Goal: Task Accomplishment & Management: Use online tool/utility

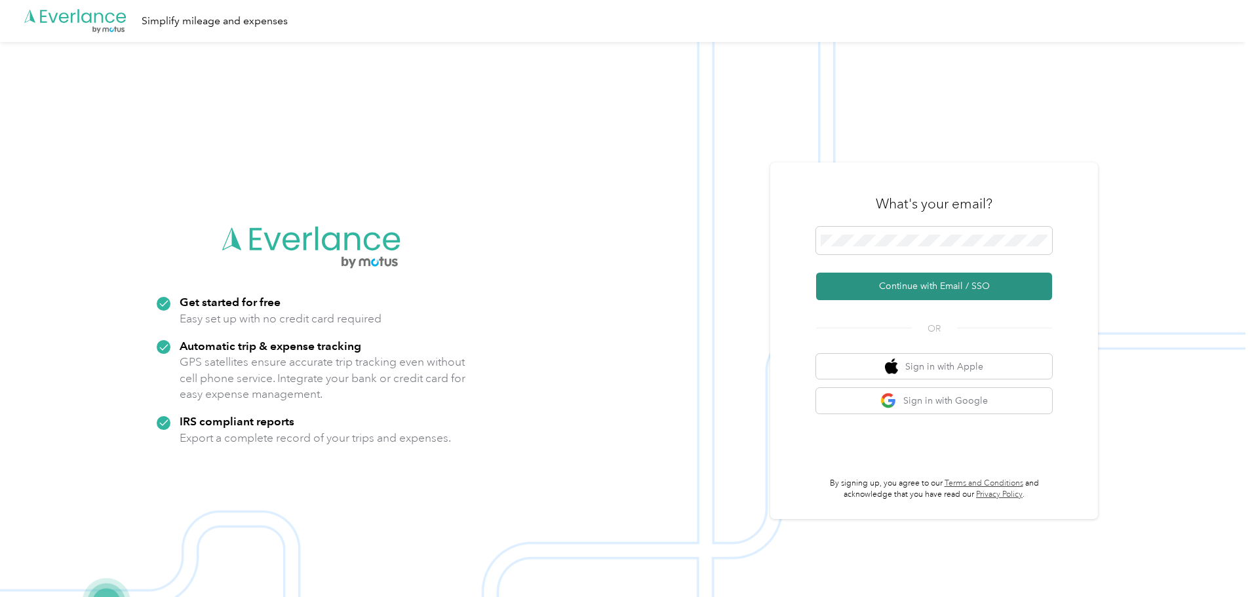
click at [955, 289] on button "Continue with Email / SSO" at bounding box center [934, 287] width 236 height 28
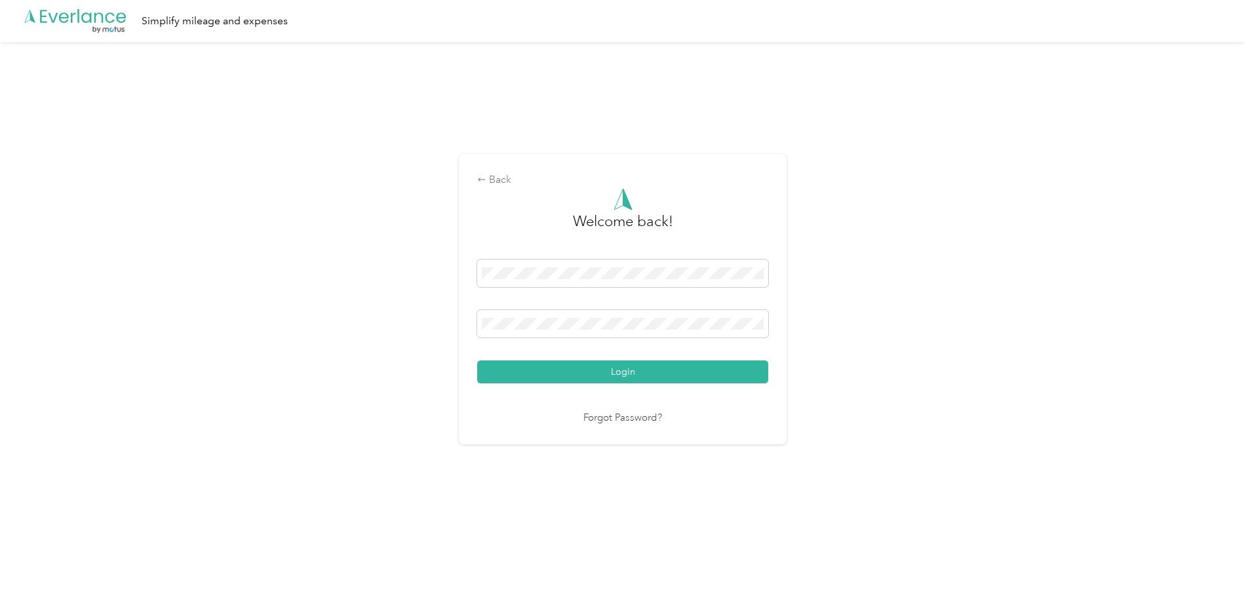
click at [621, 368] on button "Login" at bounding box center [622, 372] width 291 height 23
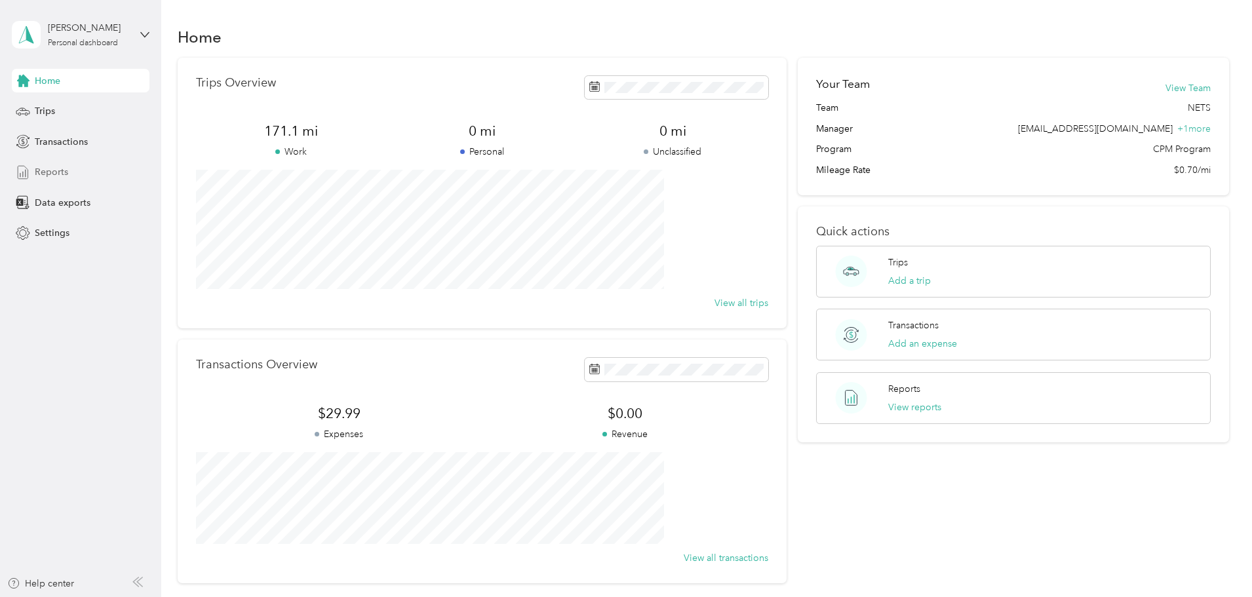
click at [39, 168] on span "Reports" at bounding box center [51, 172] width 33 height 14
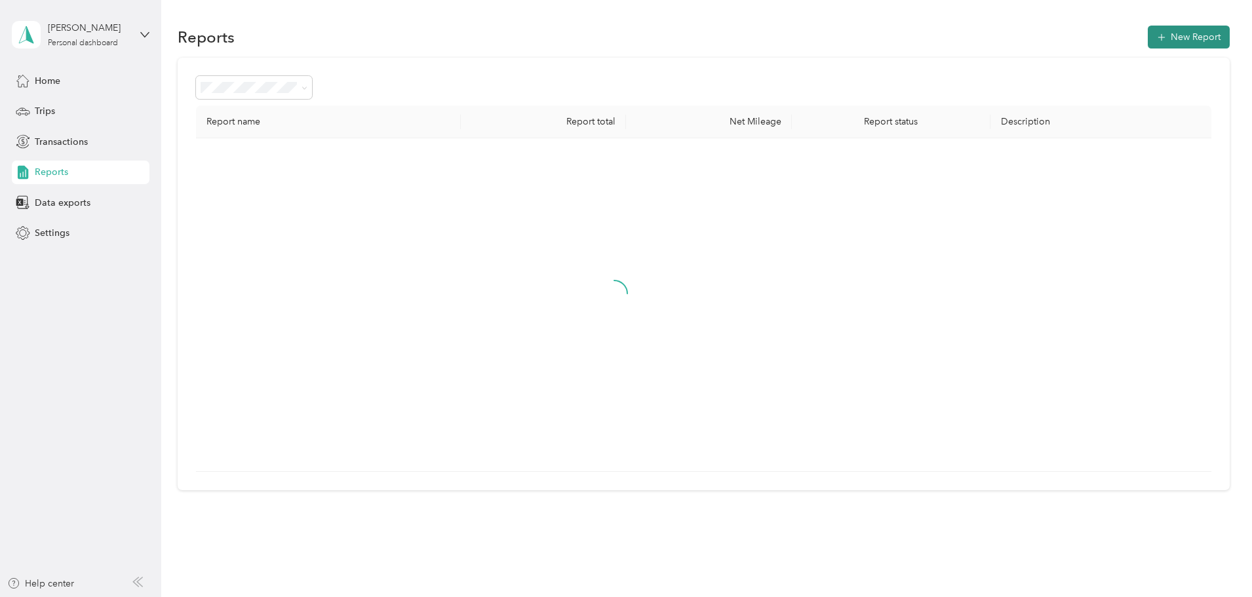
click at [1148, 33] on button "New Report" at bounding box center [1189, 37] width 82 height 23
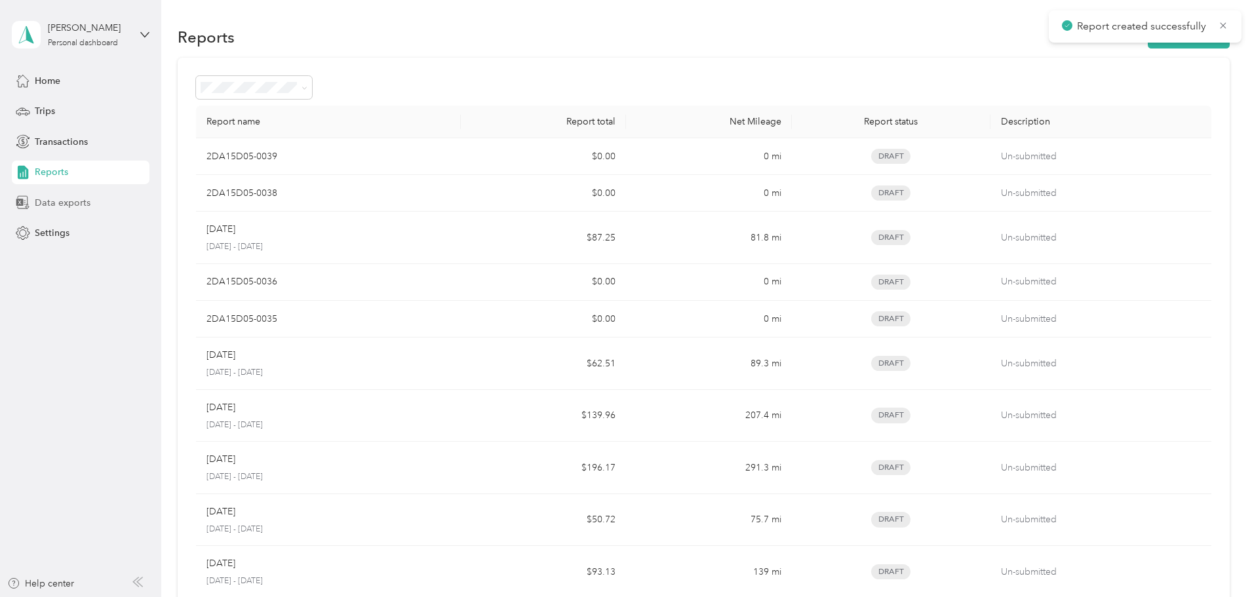
click at [49, 201] on span "Data exports" at bounding box center [63, 203] width 56 height 14
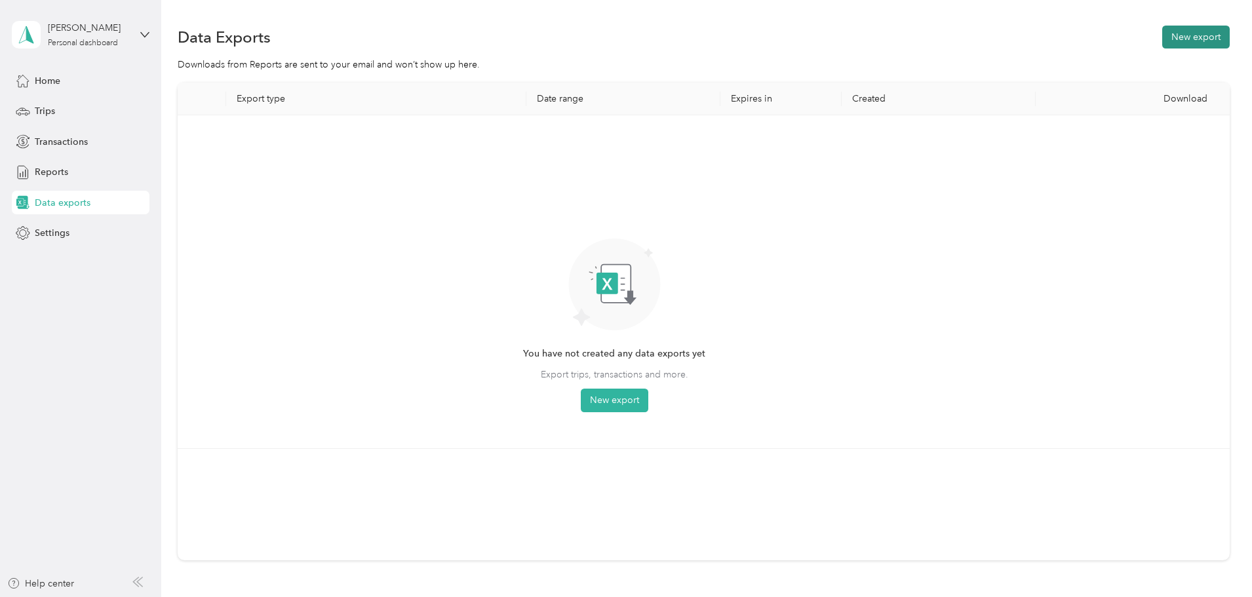
click at [1162, 39] on button "New export" at bounding box center [1196, 37] width 68 height 23
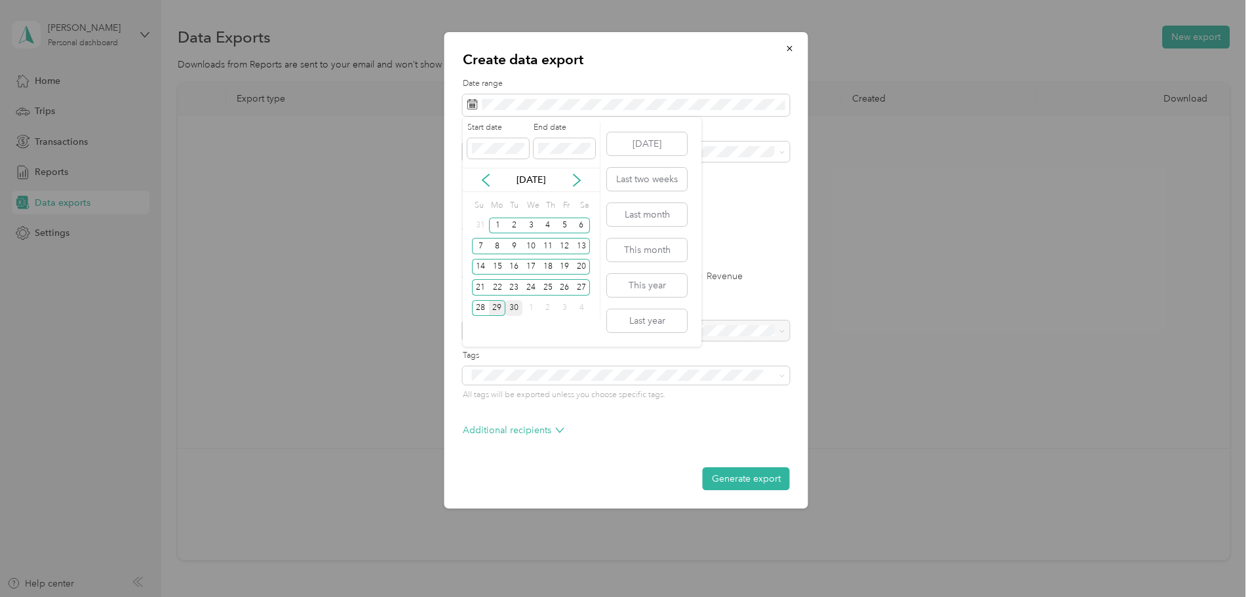
click at [513, 307] on div "30" at bounding box center [513, 308] width 17 height 16
click at [489, 180] on icon at bounding box center [485, 180] width 13 height 13
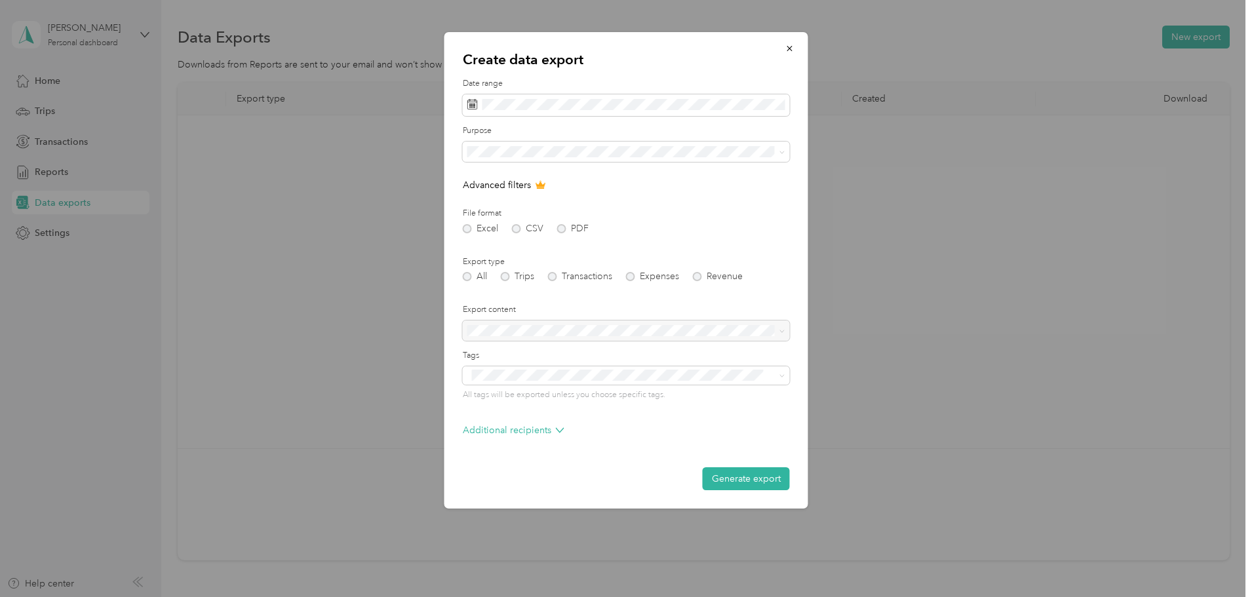
click at [491, 195] on span "NETS" at bounding box center [483, 196] width 23 height 11
click at [749, 479] on button "Generate export" at bounding box center [746, 478] width 87 height 23
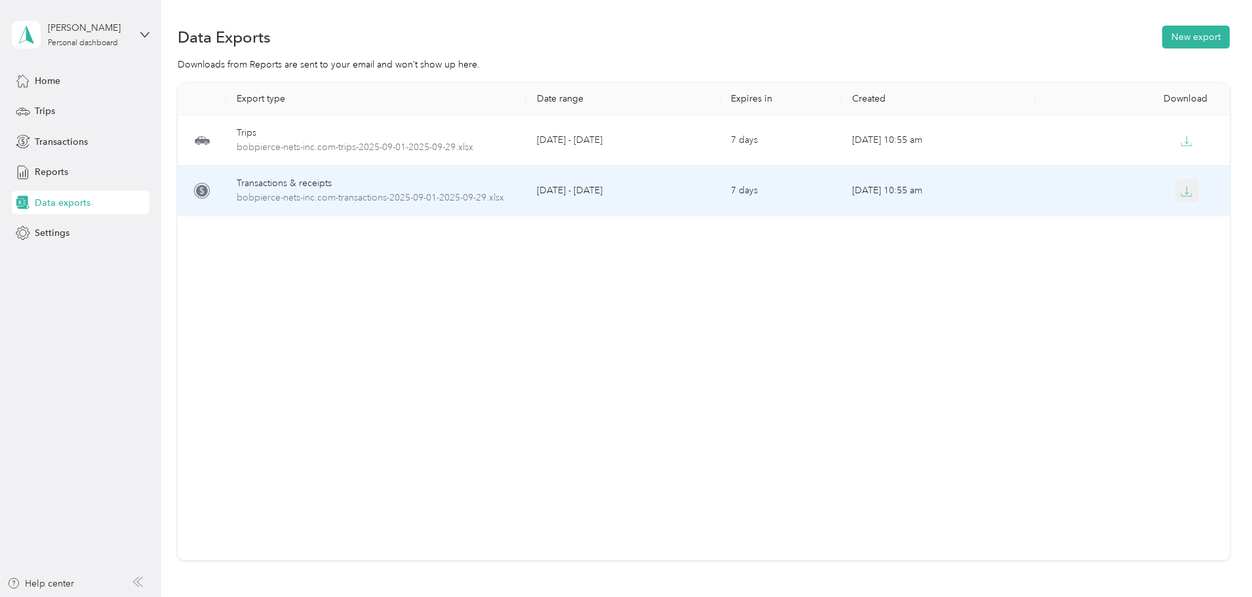
click at [1181, 190] on icon "button" at bounding box center [1187, 192] width 12 height 12
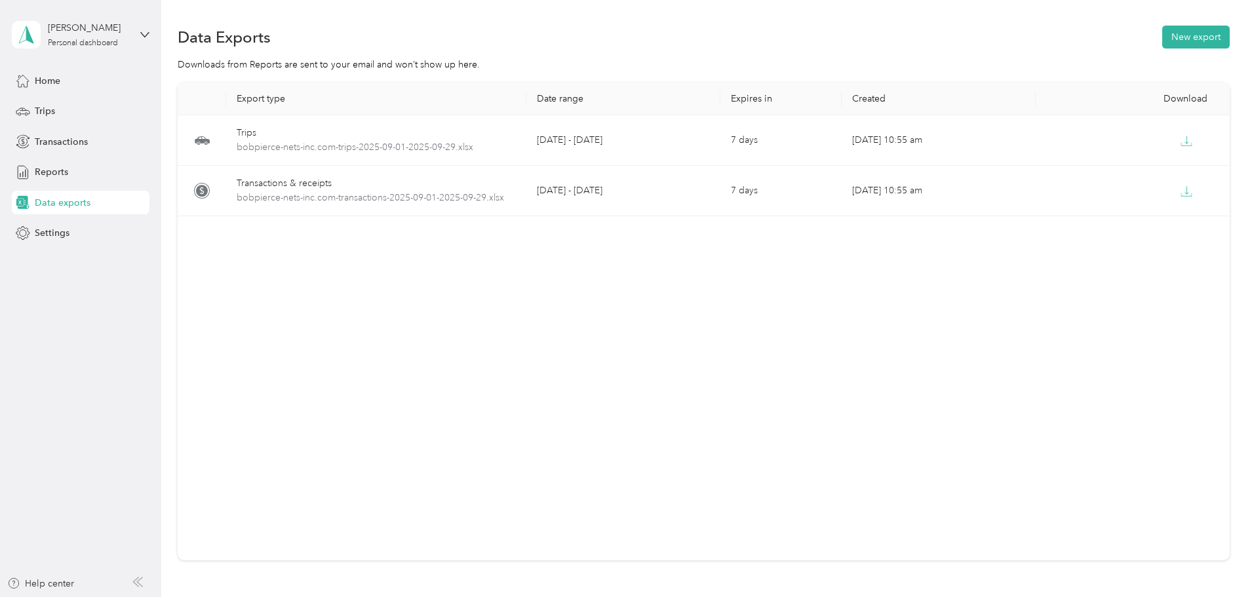
click at [895, 45] on div "Data Exports New export" at bounding box center [704, 37] width 1052 height 28
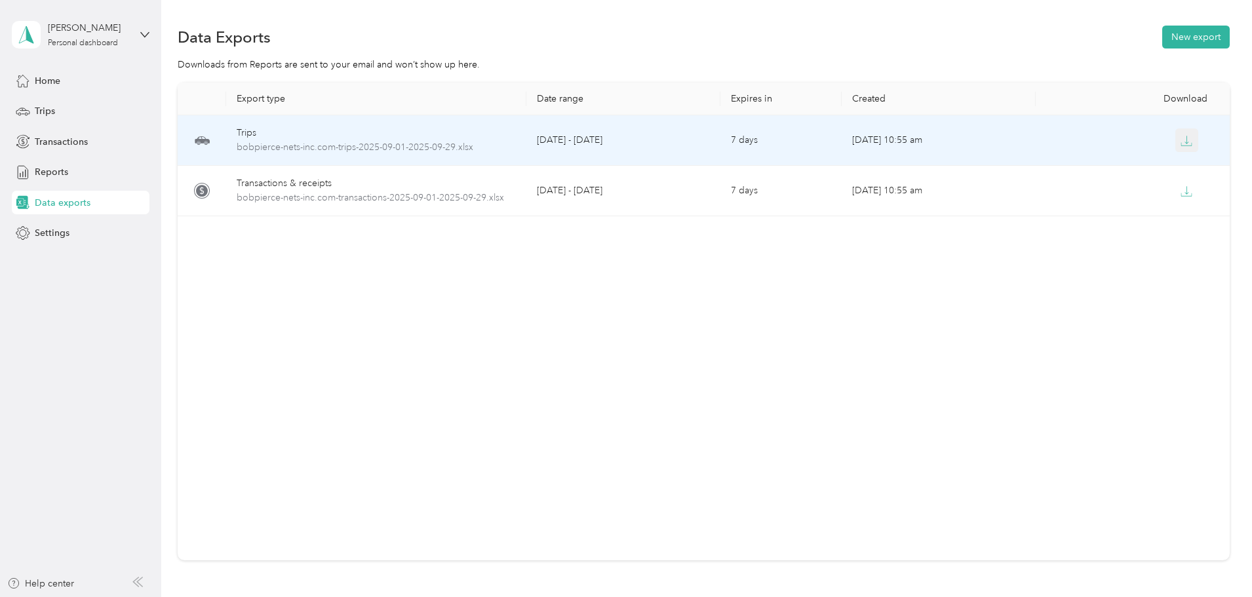
click at [1181, 138] on icon "button" at bounding box center [1187, 141] width 12 height 12
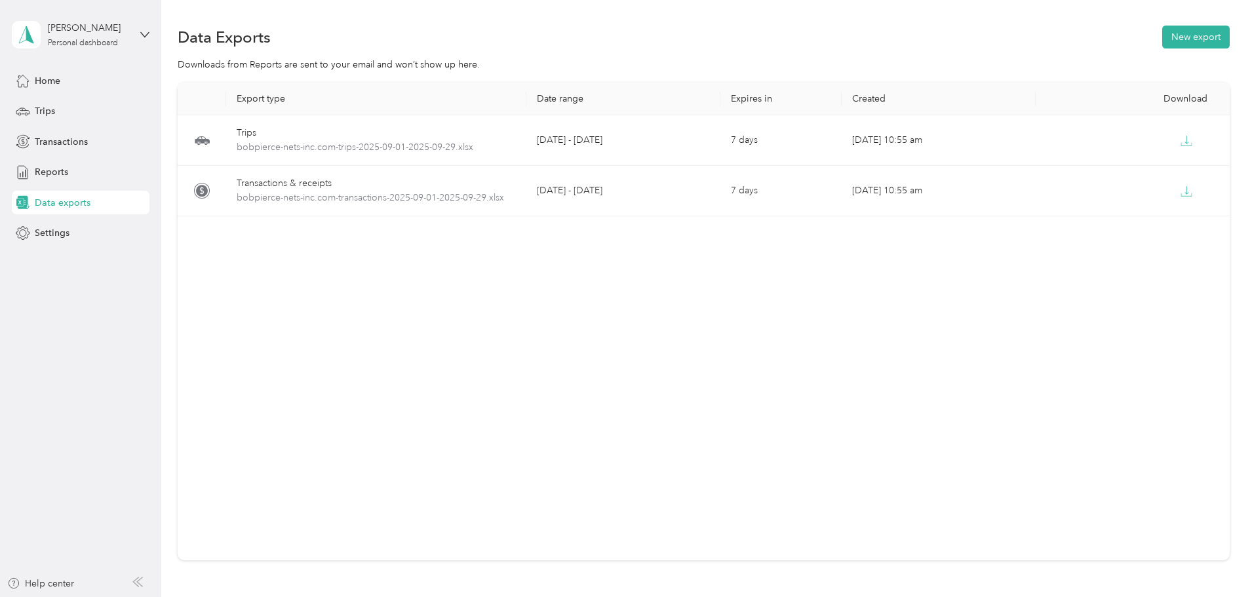
click at [144, 28] on div "[PERSON_NAME] Personal dashboard" at bounding box center [81, 35] width 138 height 46
click at [65, 111] on div "Log out" at bounding box center [49, 106] width 50 height 14
